Goal: Task Accomplishment & Management: Use online tool/utility

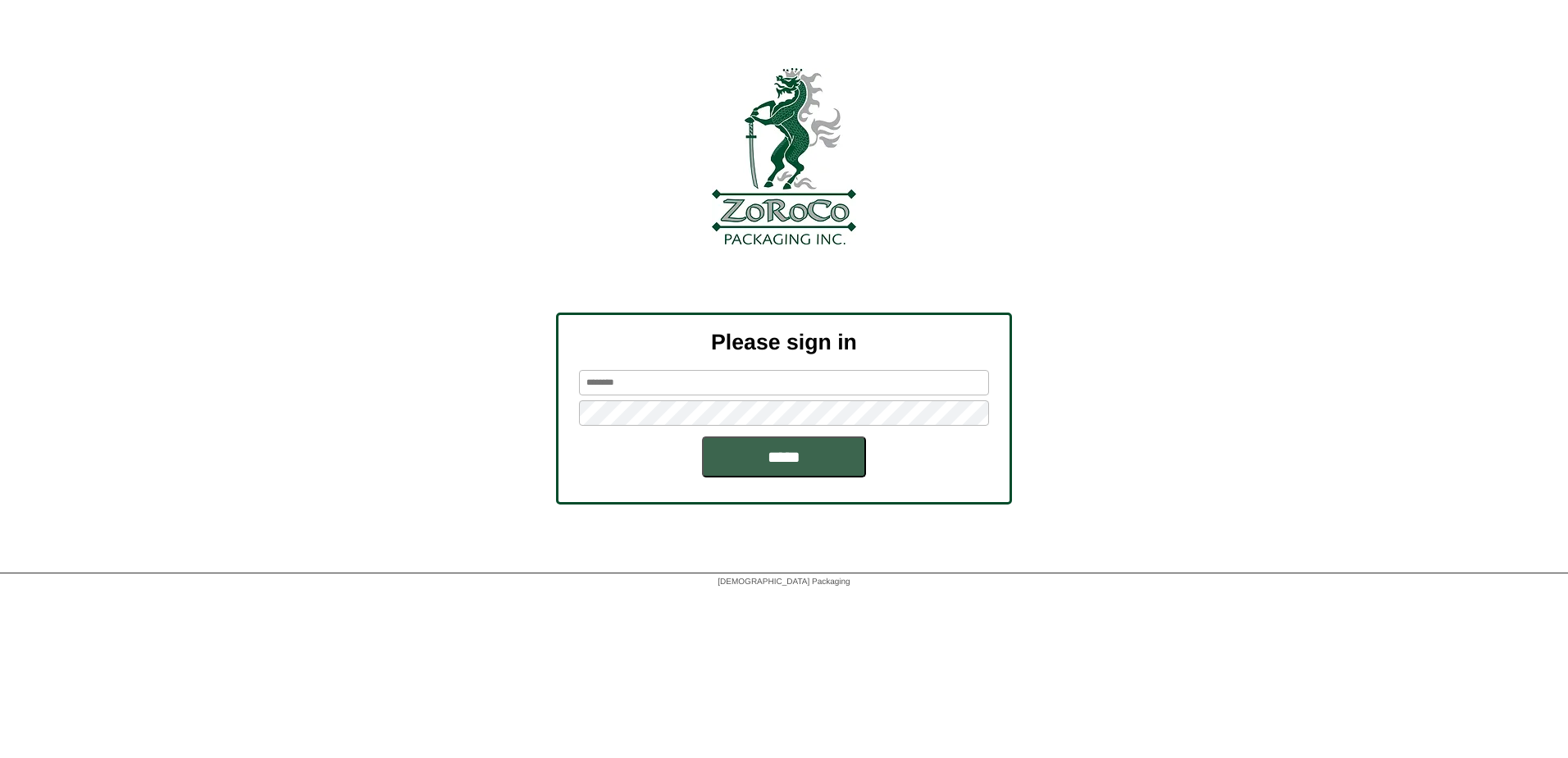
type input "*****"
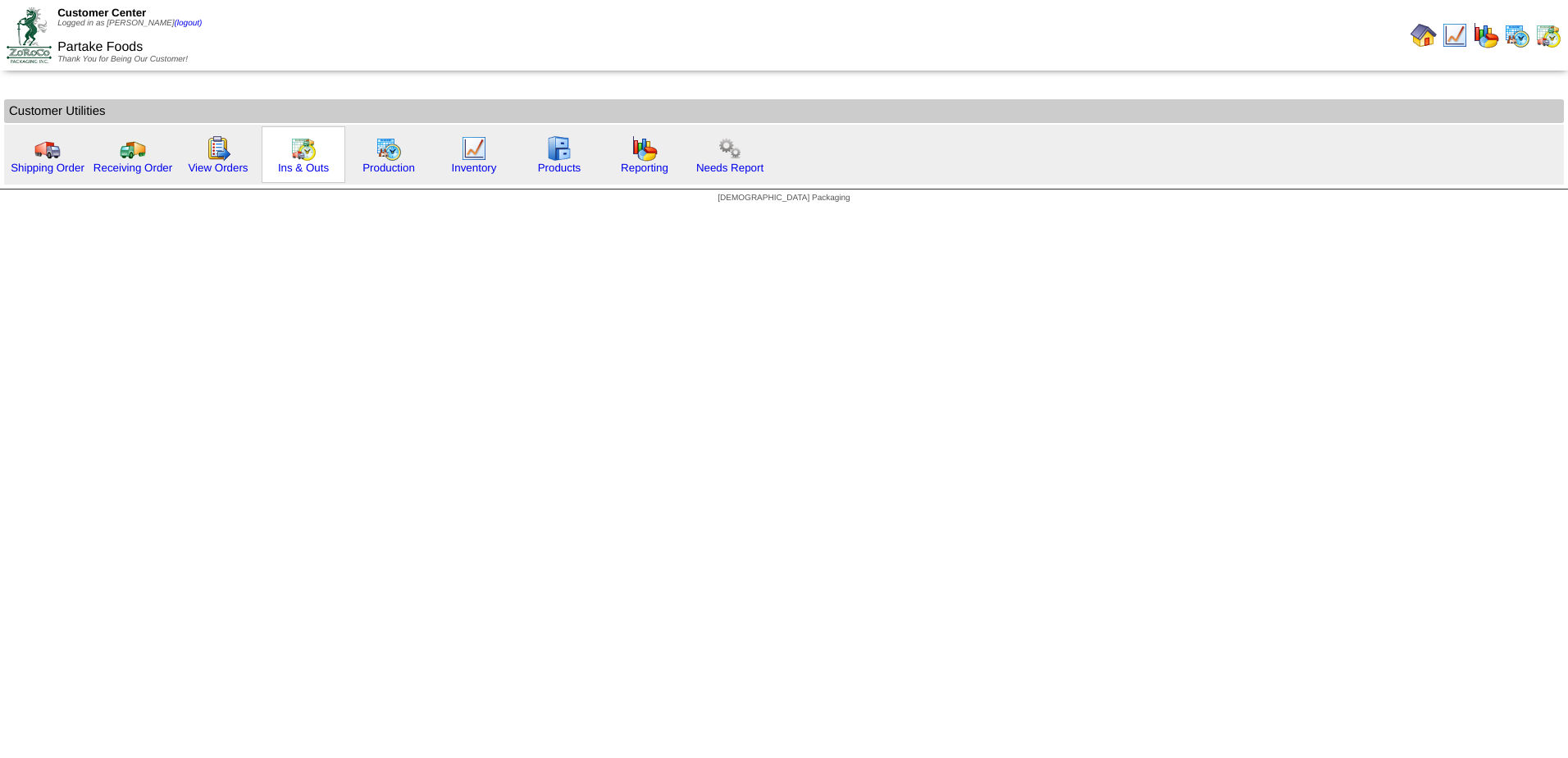
click at [298, 157] on img at bounding box center [303, 148] width 26 height 26
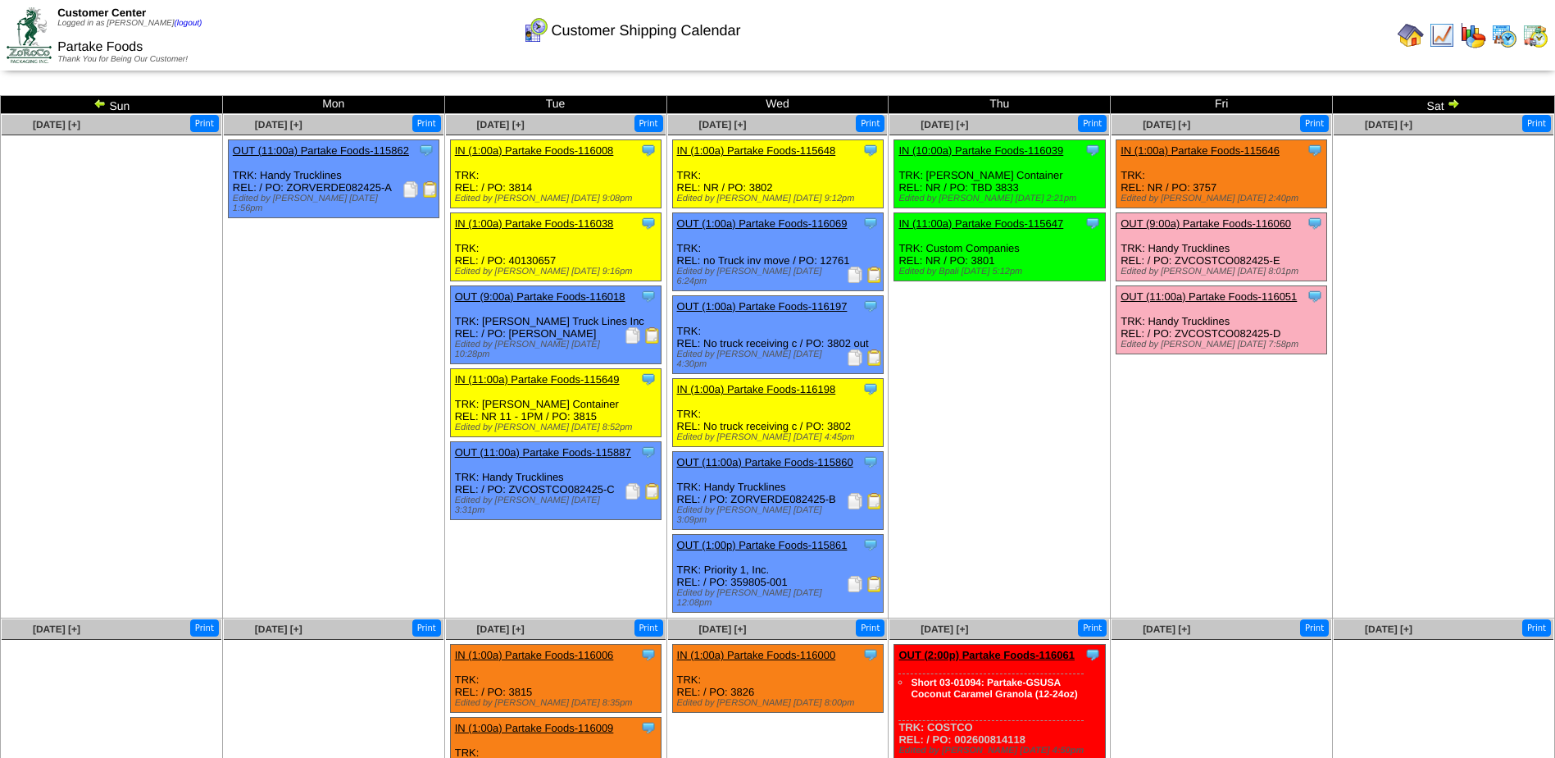
click at [94, 102] on img at bounding box center [99, 103] width 13 height 13
click at [98, 102] on img at bounding box center [99, 103] width 13 height 13
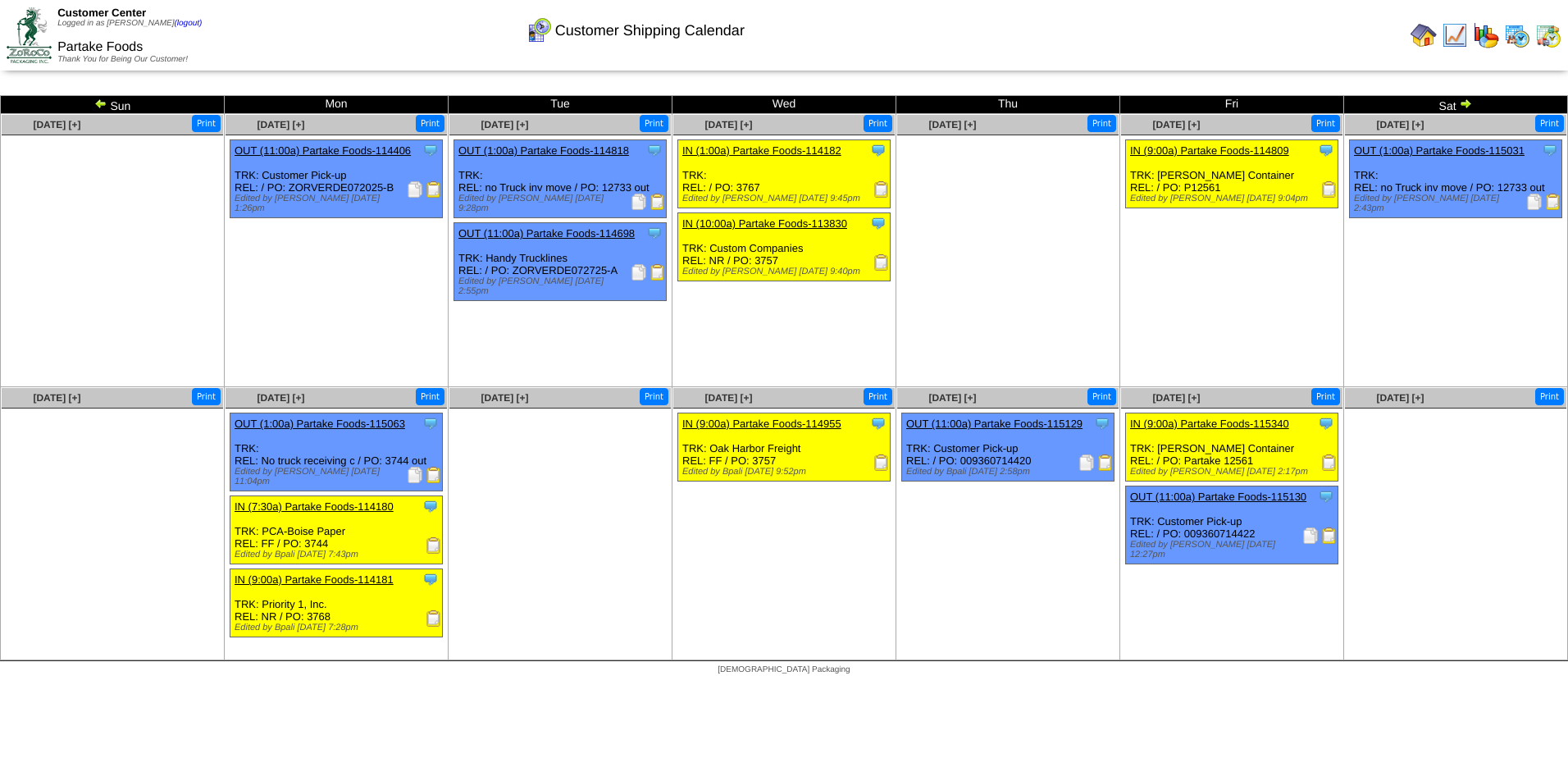
click at [884, 265] on img at bounding box center [881, 262] width 16 height 16
drag, startPoint x: 1467, startPoint y: 103, endPoint x: 1471, endPoint y: 122, distance: 19.3
click at [1467, 103] on img at bounding box center [1465, 103] width 13 height 13
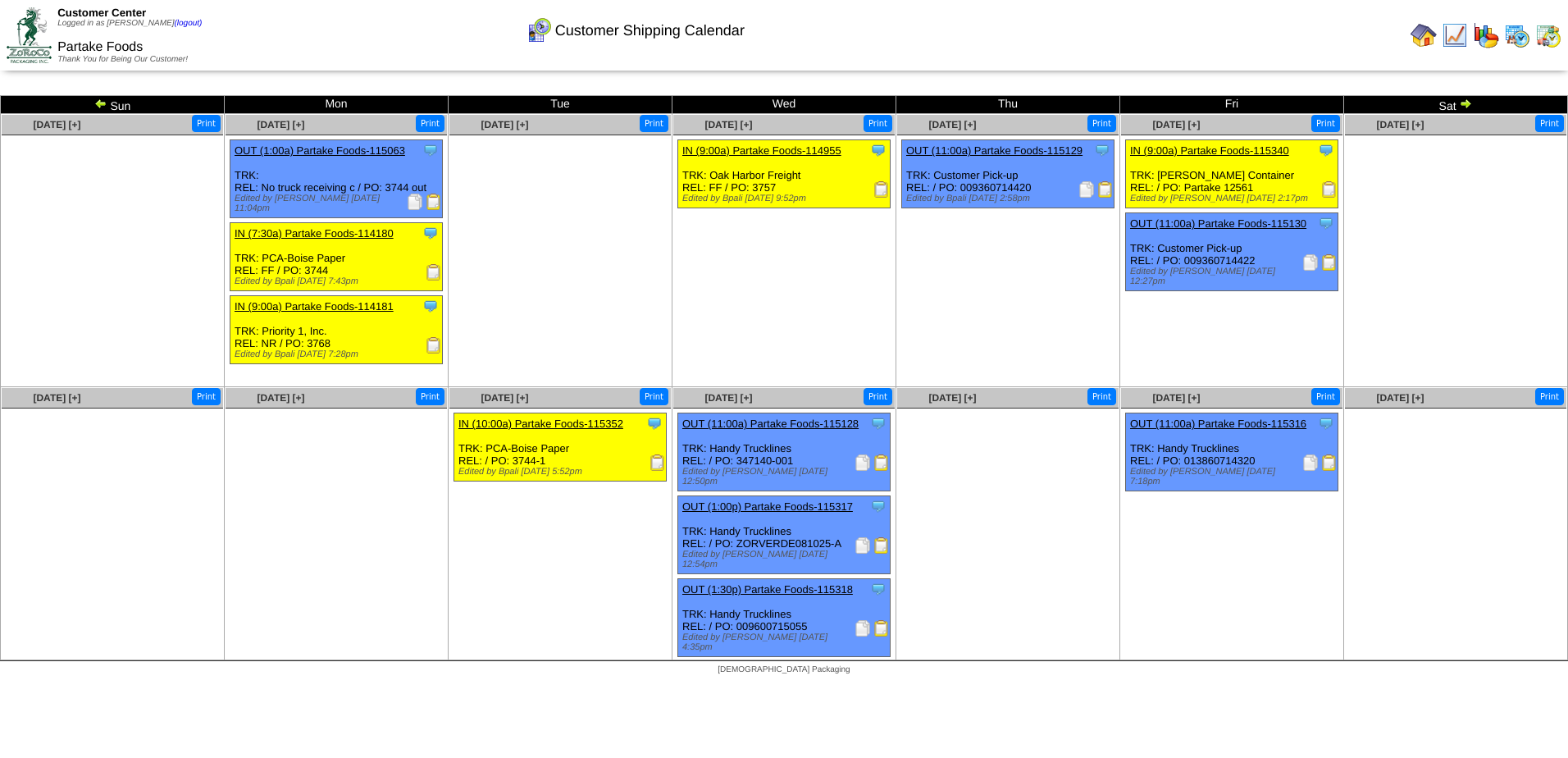
click at [1468, 108] on img at bounding box center [1465, 103] width 13 height 13
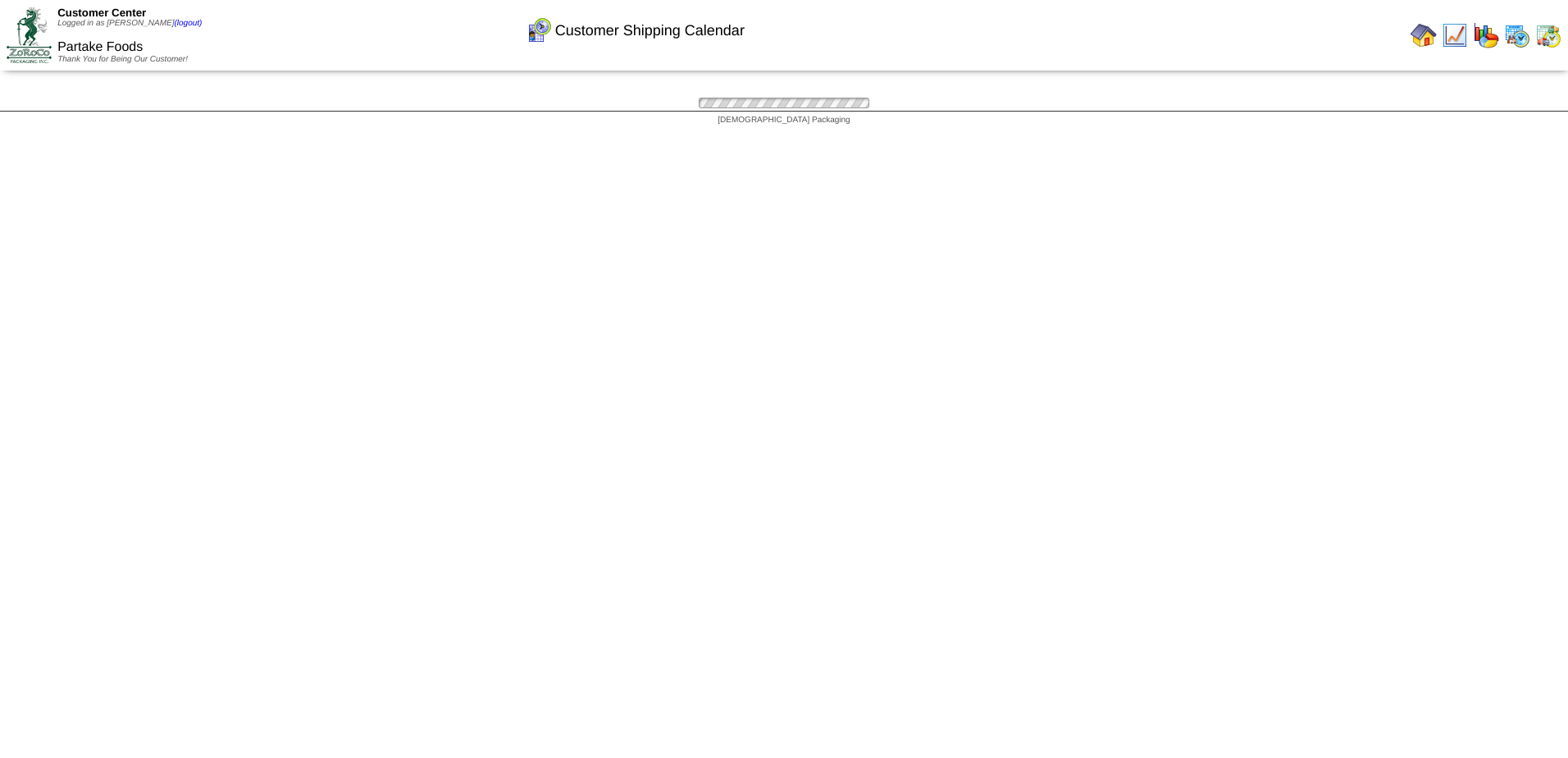
click at [1466, 103] on div "Customer Shipping Calendar Sun Mon Tue Wed Thu Fri Sat Aug 10 [+] Print" at bounding box center [784, 103] width 1568 height 16
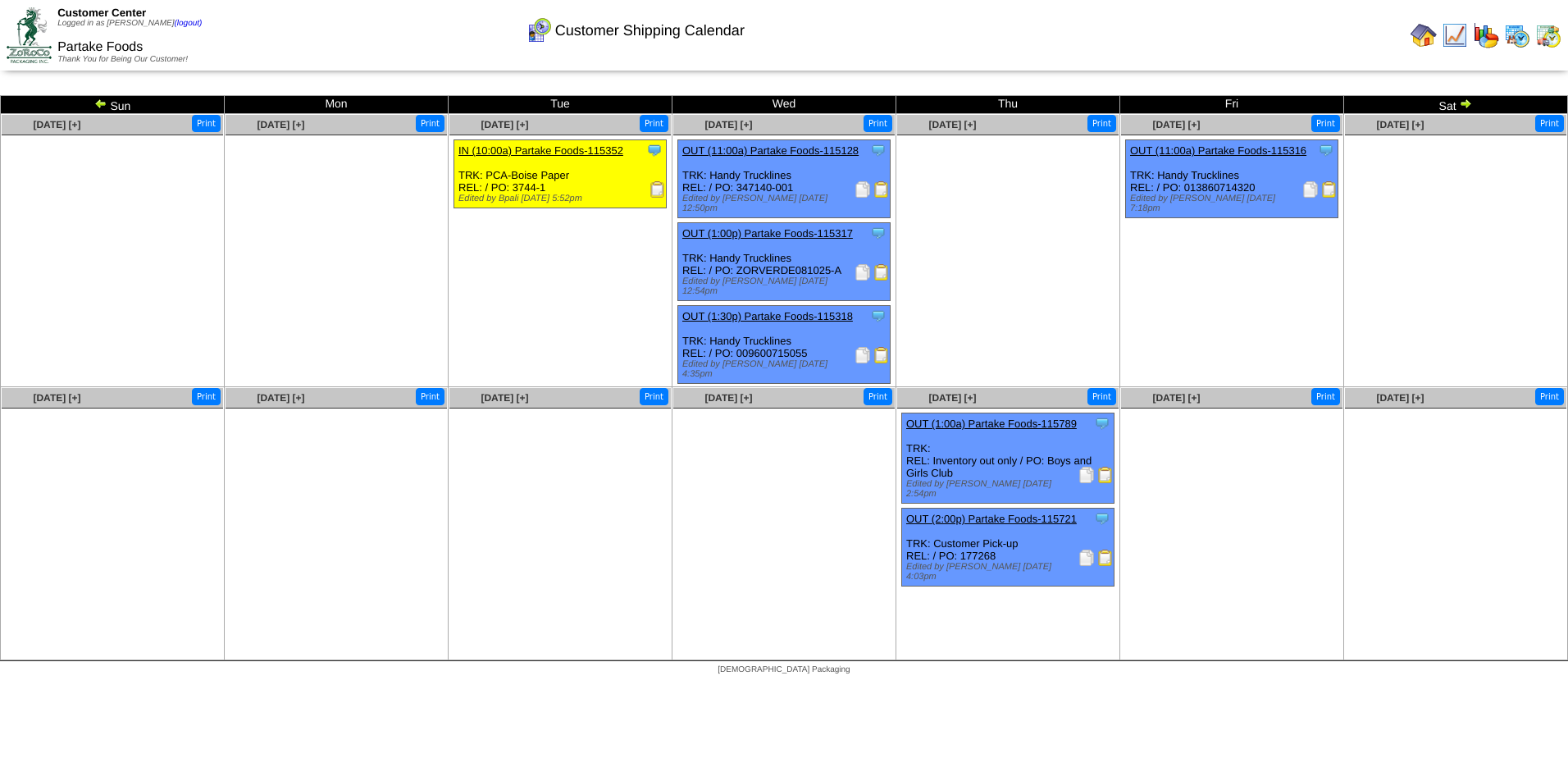
click at [1463, 102] on img at bounding box center [1465, 103] width 13 height 13
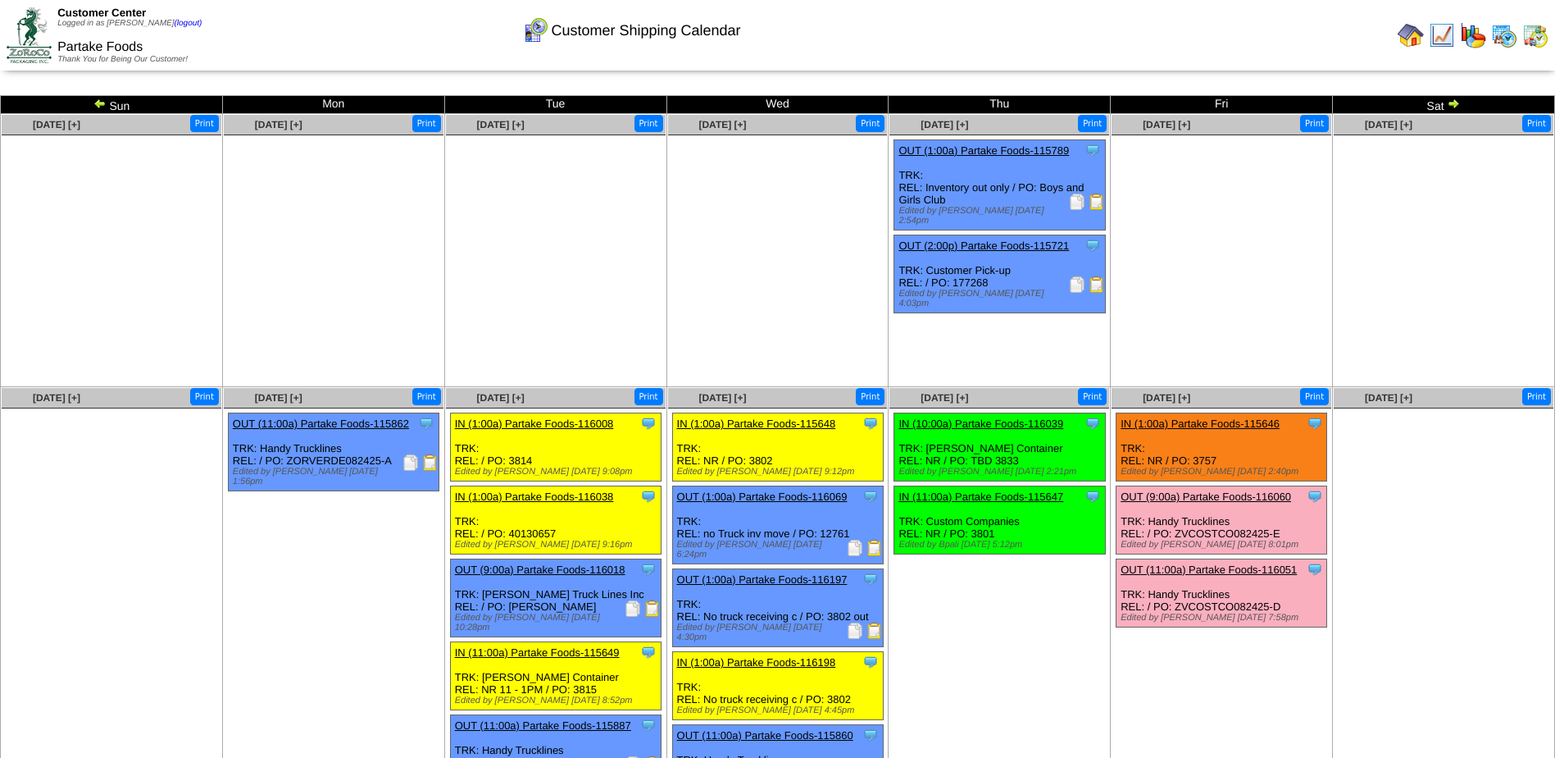
click at [95, 104] on img at bounding box center [99, 103] width 13 height 13
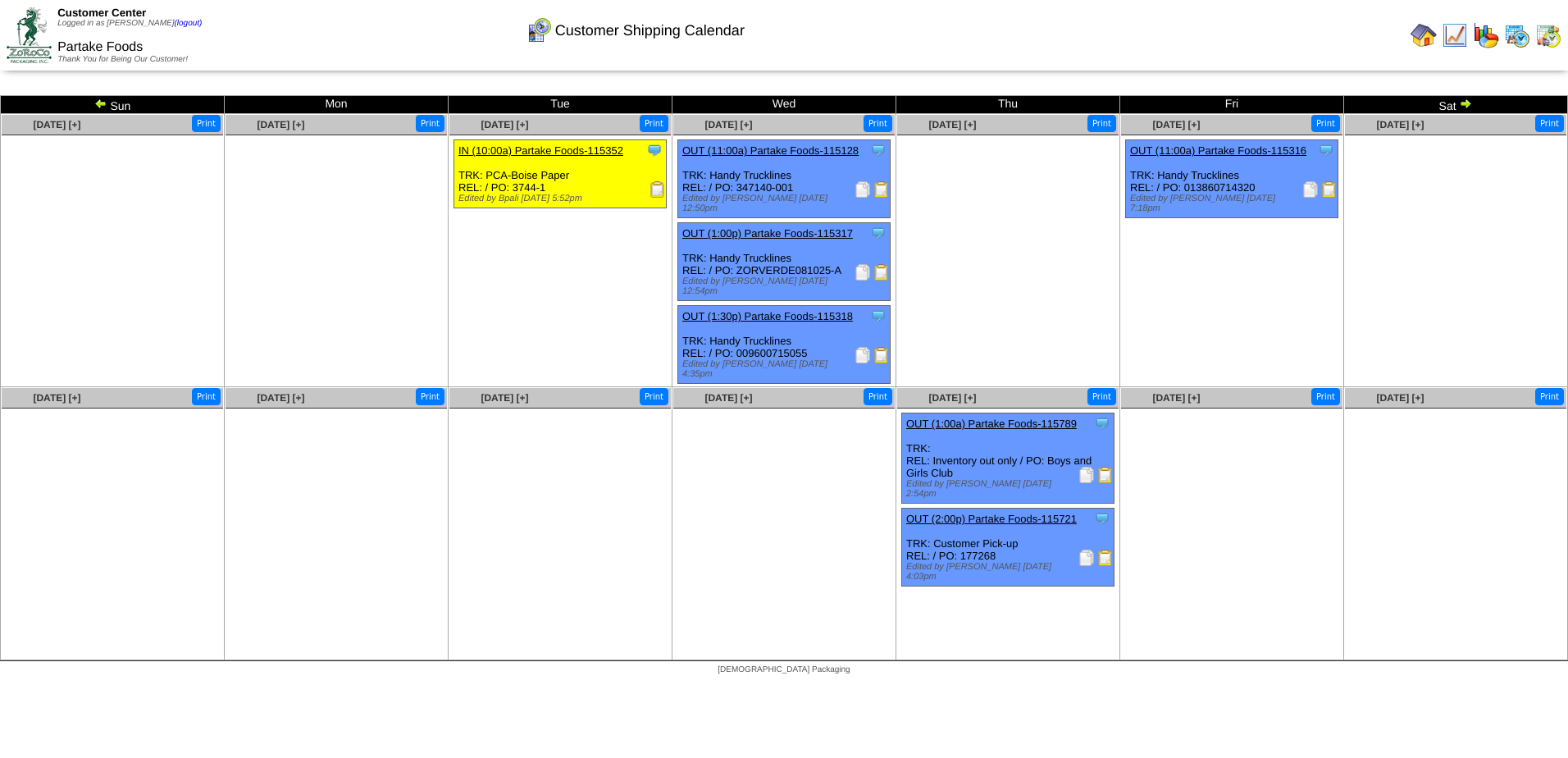
click at [653, 191] on img at bounding box center [657, 189] width 16 height 16
click at [97, 100] on img at bounding box center [100, 103] width 13 height 13
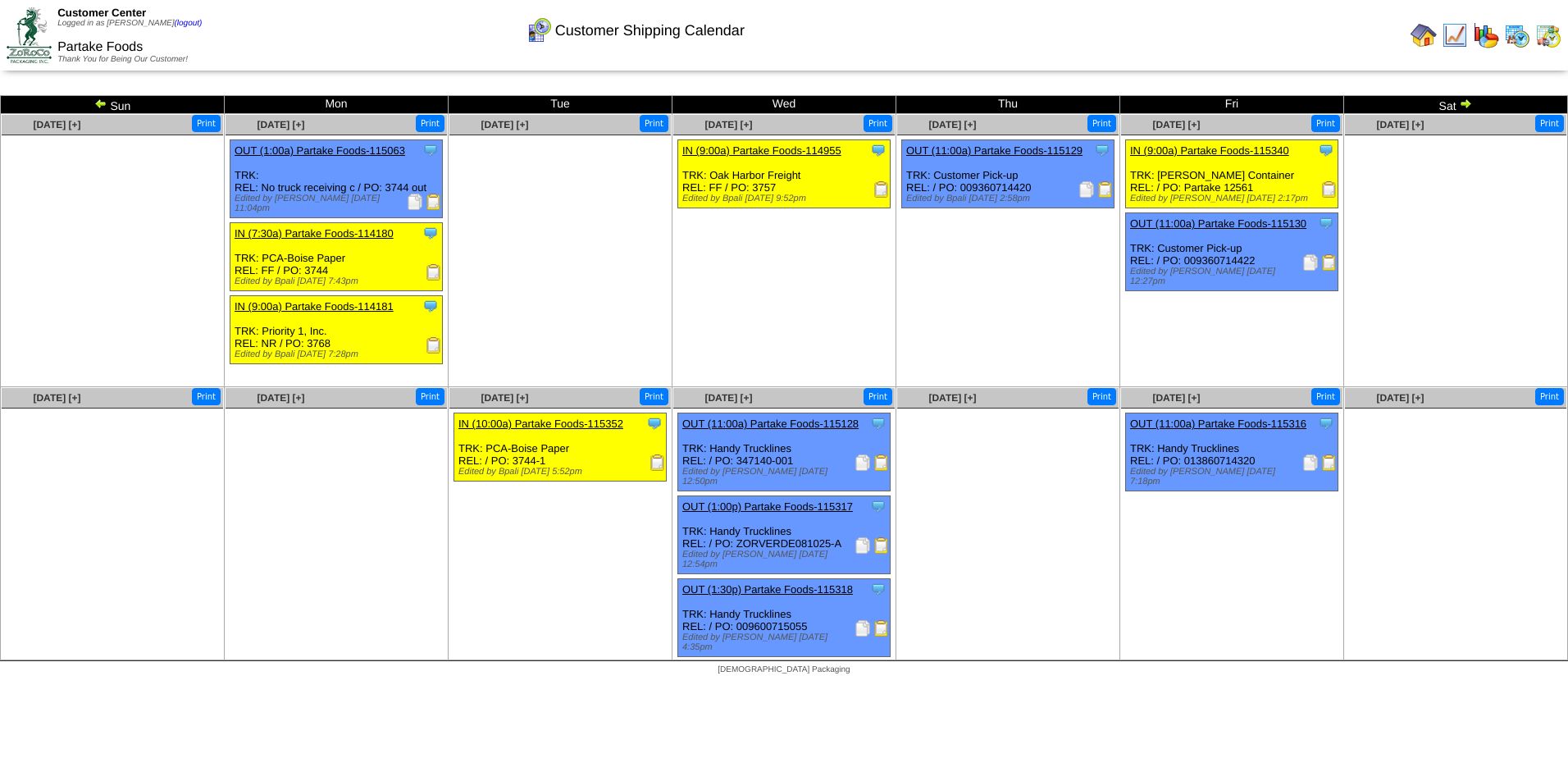
click at [1464, 104] on img at bounding box center [1465, 103] width 13 height 13
click at [1238, 185] on div "Clone Item IN (9:00a) Partake Foods-115340 Partake Foods ScheduleID: 115340 100…" at bounding box center [1232, 174] width 212 height 68
drag, startPoint x: 1238, startPoint y: 185, endPoint x: 1326, endPoint y: 190, distance: 87.9
click at [1326, 190] on img at bounding box center [1329, 189] width 16 height 16
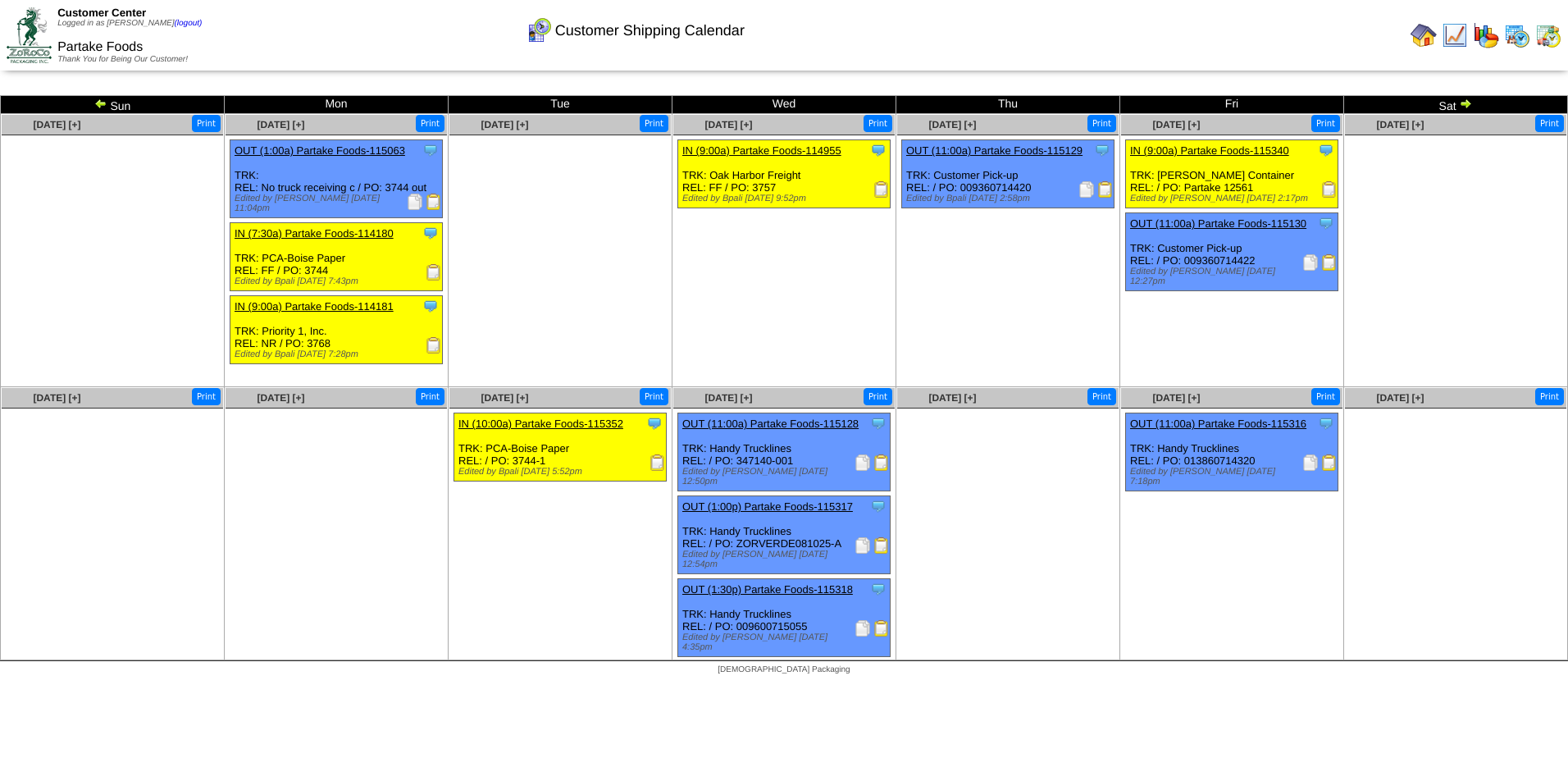
click at [1469, 107] on img at bounding box center [1465, 103] width 13 height 13
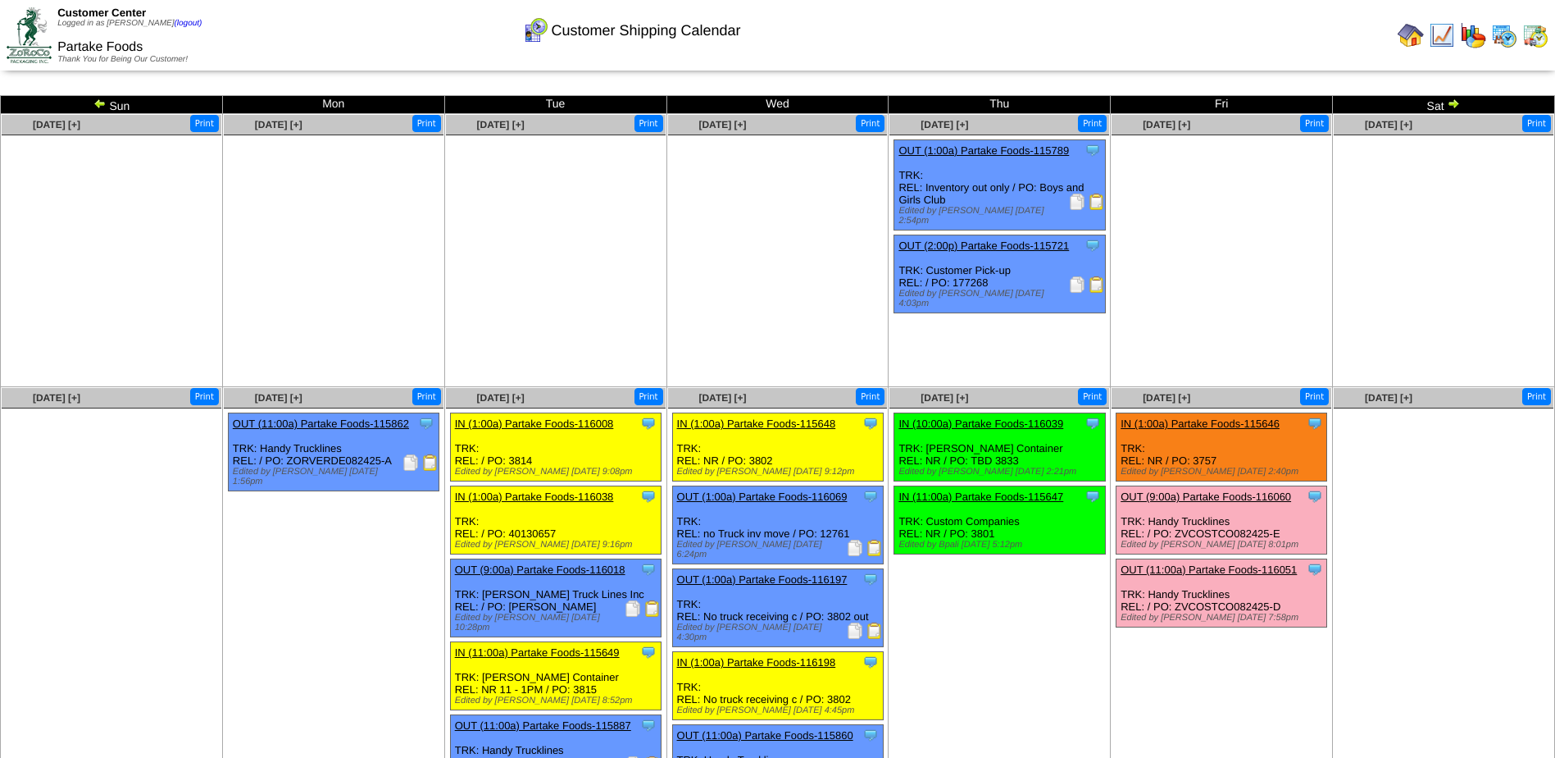
click at [1414, 43] on img at bounding box center [1411, 35] width 26 height 26
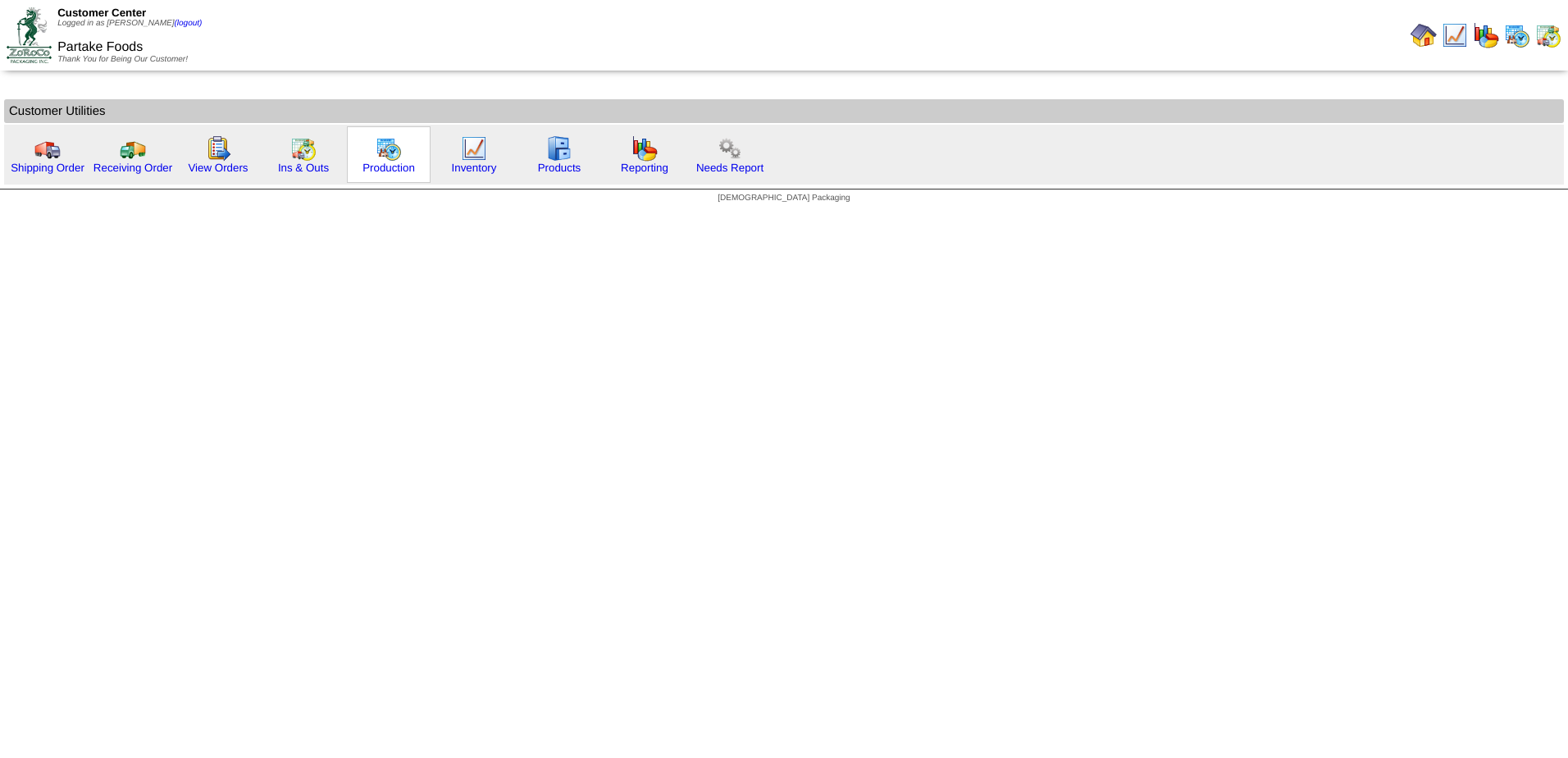
click at [384, 157] on img at bounding box center [389, 148] width 26 height 26
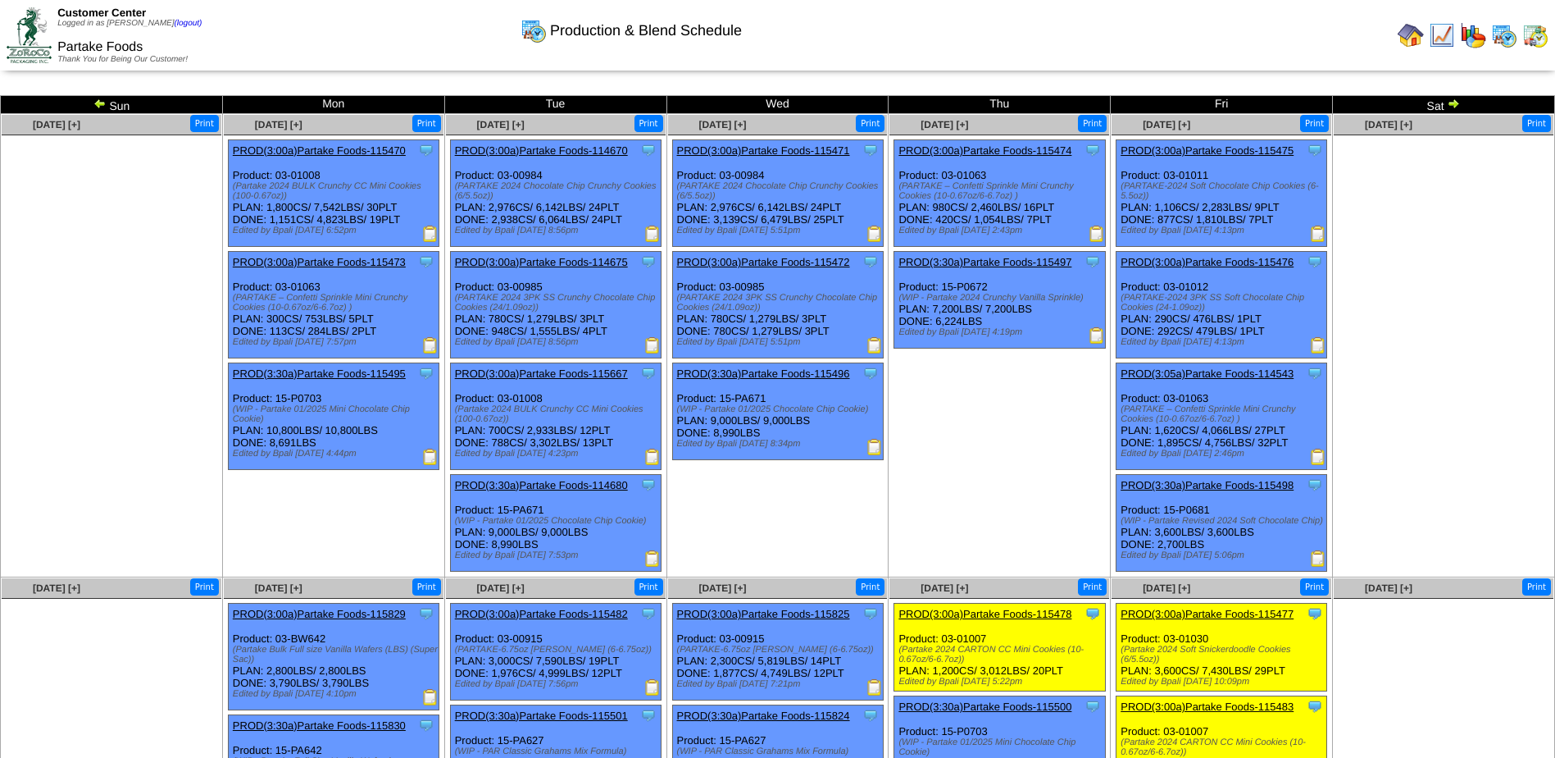
click at [1453, 103] on img at bounding box center [1453, 103] width 13 height 13
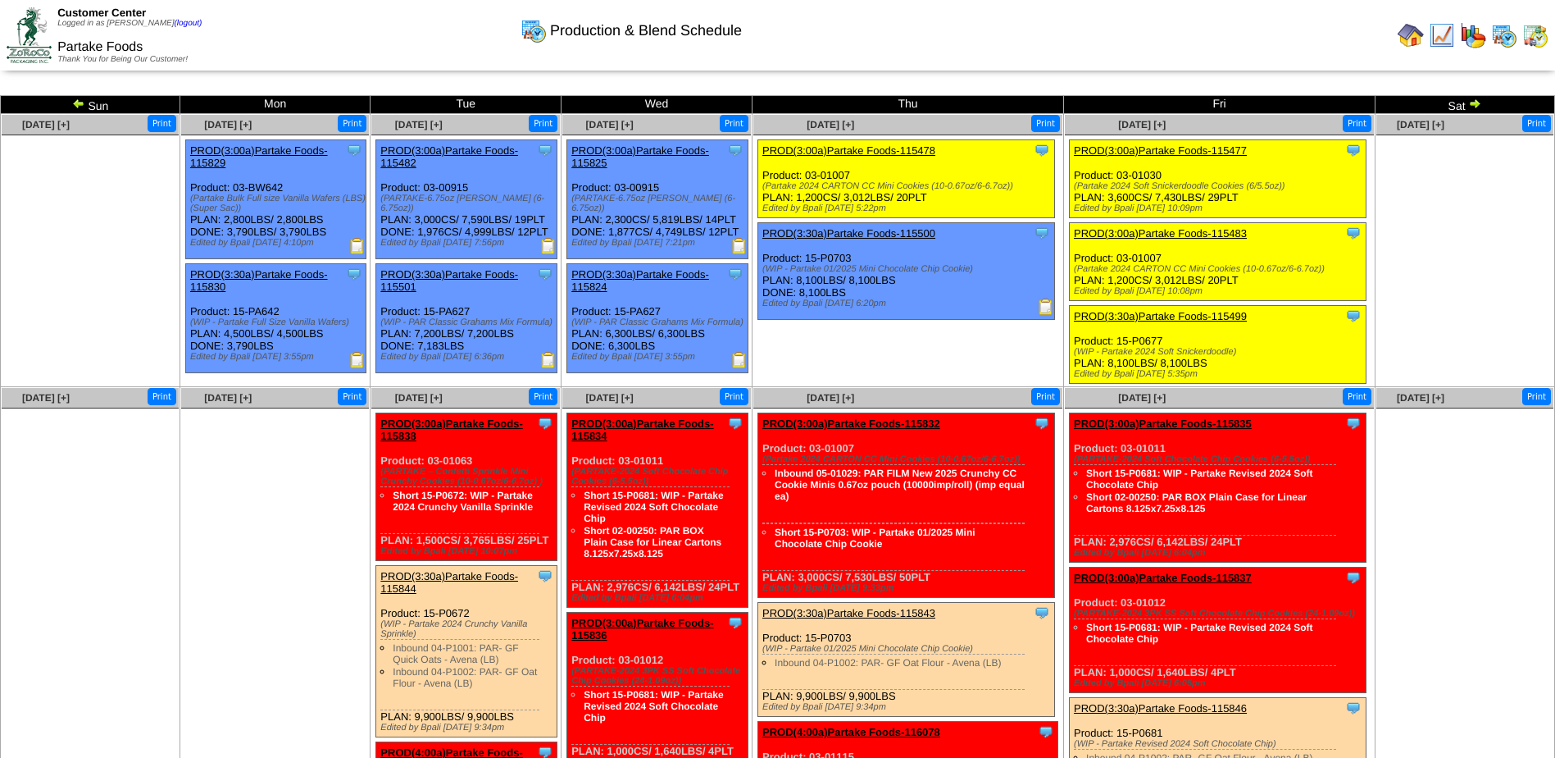
click at [731, 245] on img at bounding box center [739, 246] width 16 height 16
click at [735, 362] on img at bounding box center [739, 360] width 16 height 16
click at [842, 364] on ul "Clone Item PROD(3:00a)Partake Foods-115478 Partake Foods ScheduleID: 115478 301…" at bounding box center [907, 262] width 309 height 246
click at [745, 362] on img at bounding box center [739, 360] width 16 height 16
click at [733, 244] on img at bounding box center [739, 246] width 16 height 16
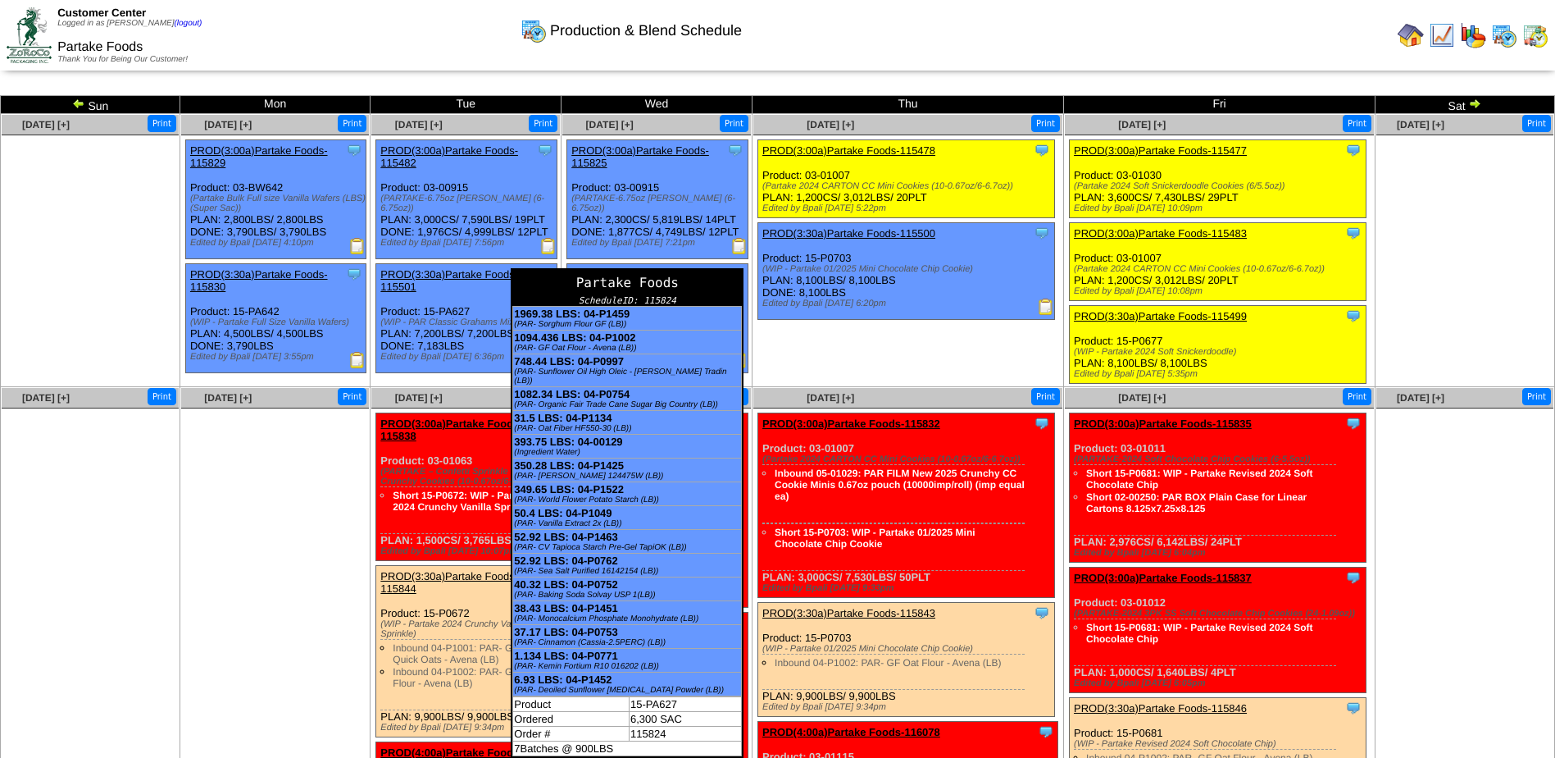
scroll to position [82, 0]
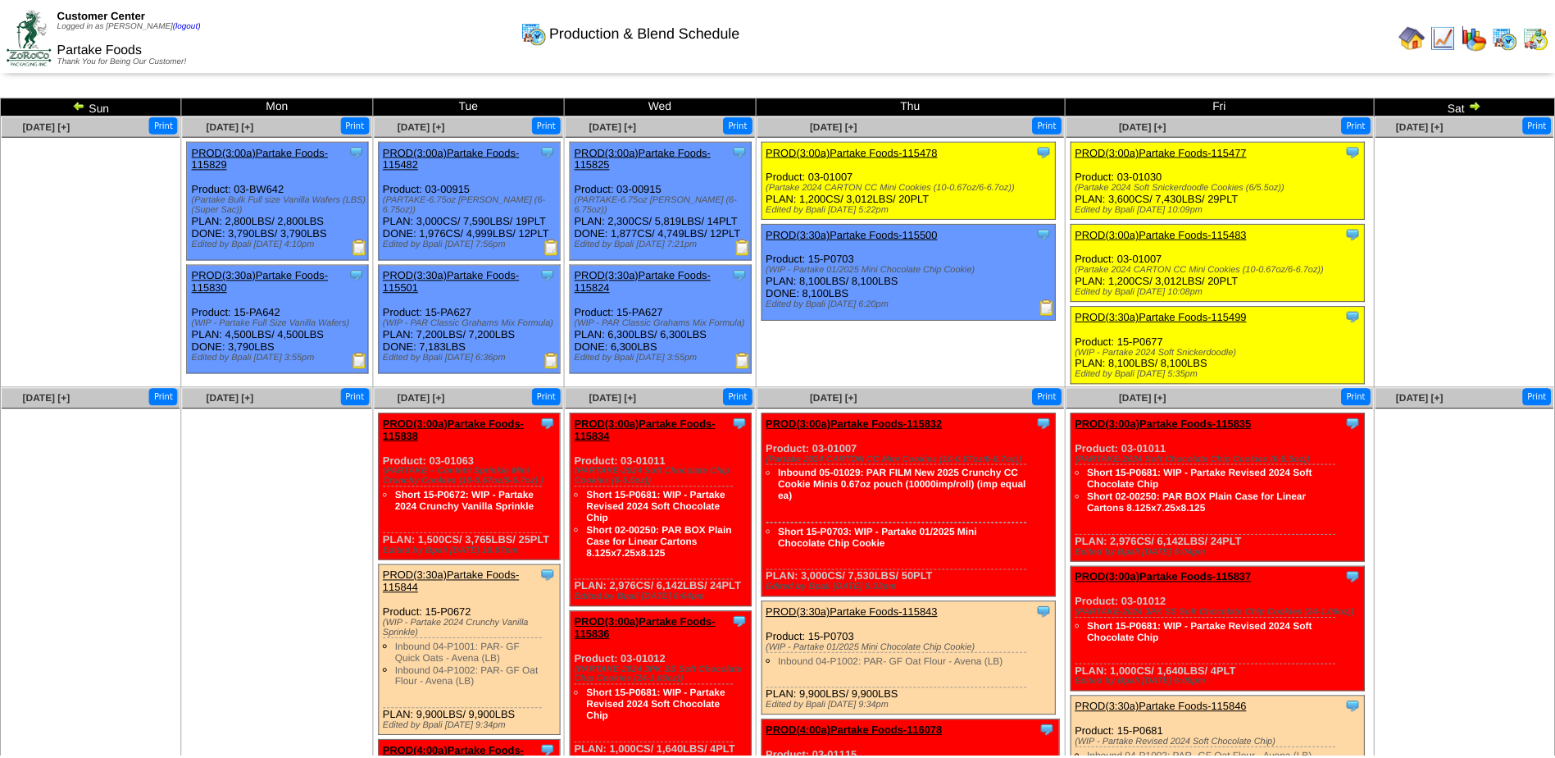
scroll to position [82, 0]
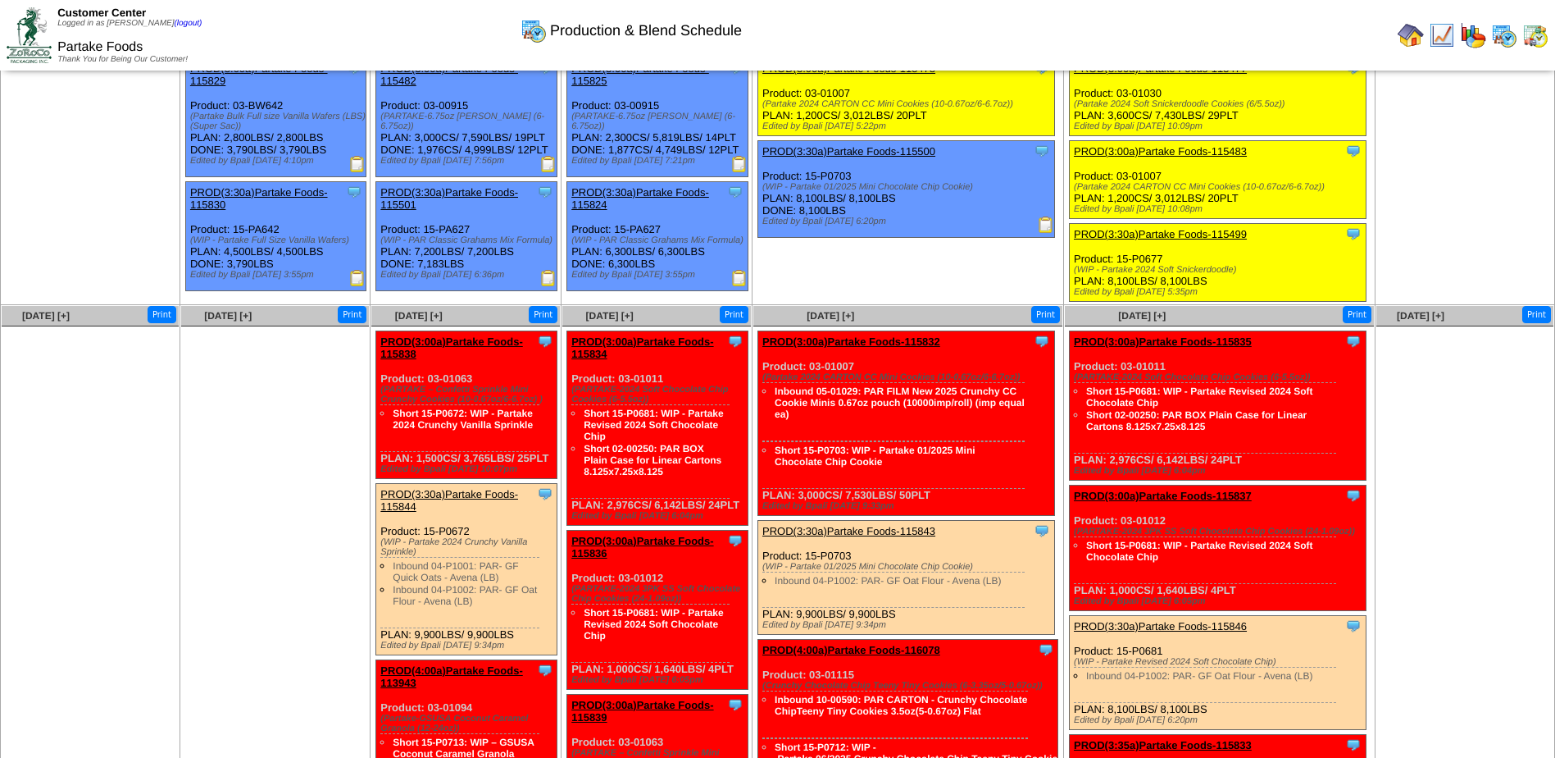
click at [735, 283] on img at bounding box center [739, 278] width 16 height 16
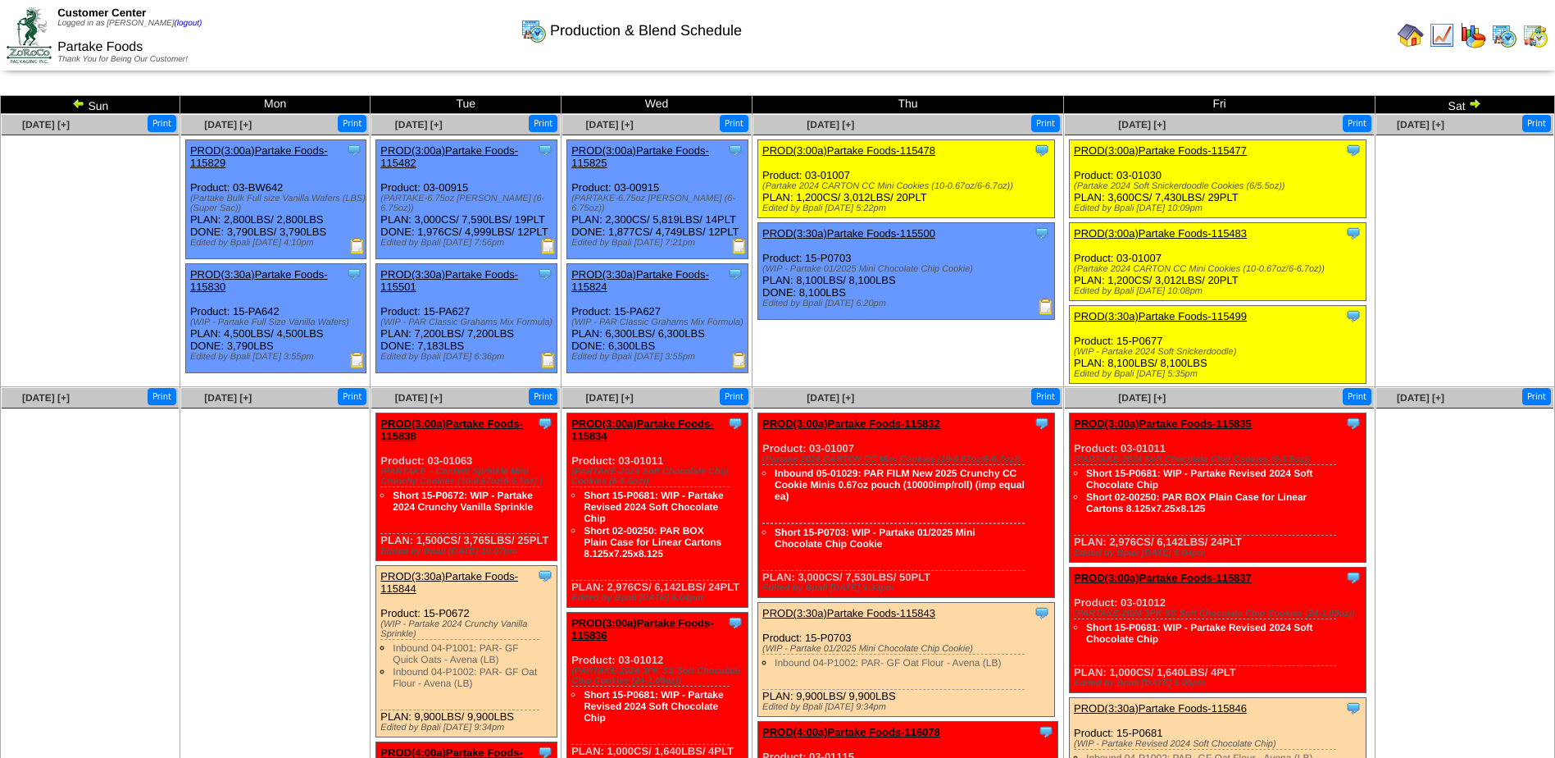
click at [360, 361] on img at bounding box center [357, 360] width 16 height 16
click at [359, 248] on img at bounding box center [357, 246] width 16 height 16
